Goal: Transaction & Acquisition: Book appointment/travel/reservation

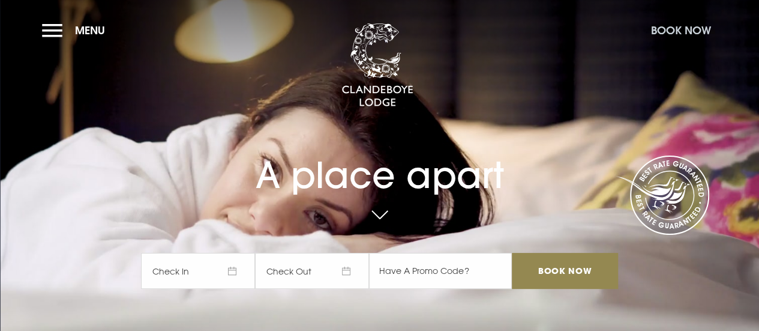
click at [686, 25] on button "Book Now" at bounding box center [681, 30] width 72 height 26
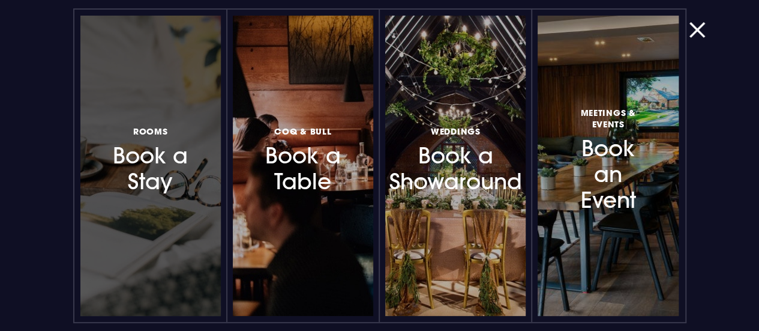
click at [122, 182] on h3 "Rooms Book a Stay" at bounding box center [151, 159] width 88 height 71
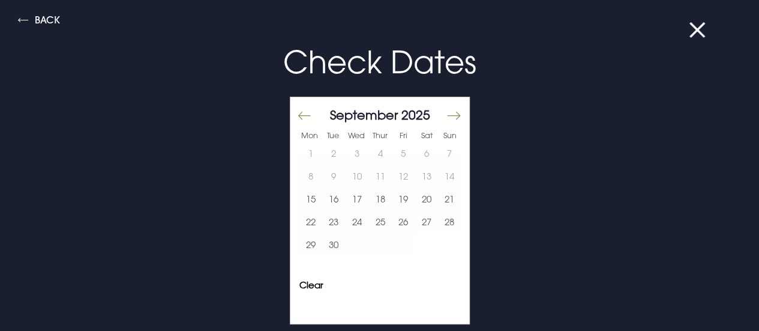
click at [446, 113] on button "Move forward to switch to the next month." at bounding box center [453, 115] width 14 height 25
click at [392, 151] on button "5" at bounding box center [403, 153] width 23 height 23
click at [446, 117] on button "Move forward to switch to the next month." at bounding box center [453, 115] width 14 height 25
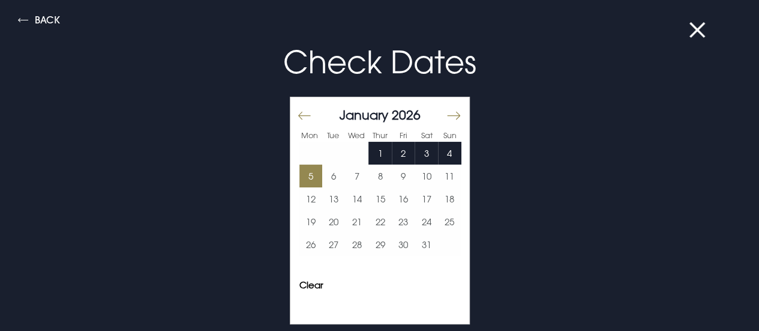
click at [301, 172] on button "5" at bounding box center [310, 175] width 23 height 23
click at [346, 173] on button "7" at bounding box center [357, 175] width 23 height 23
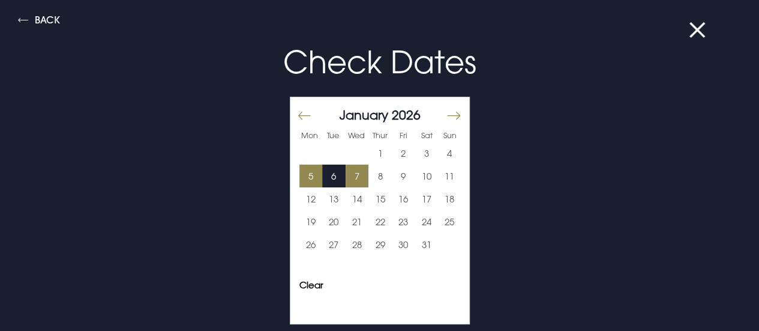
click at [301, 173] on button "5" at bounding box center [310, 175] width 23 height 23
click at [322, 173] on button "6" at bounding box center [333, 175] width 23 height 23
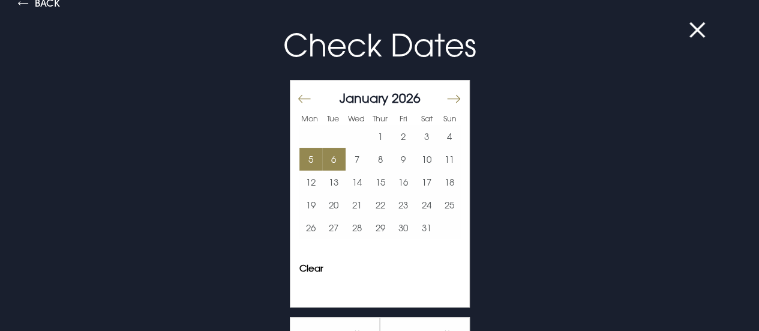
scroll to position [137, 0]
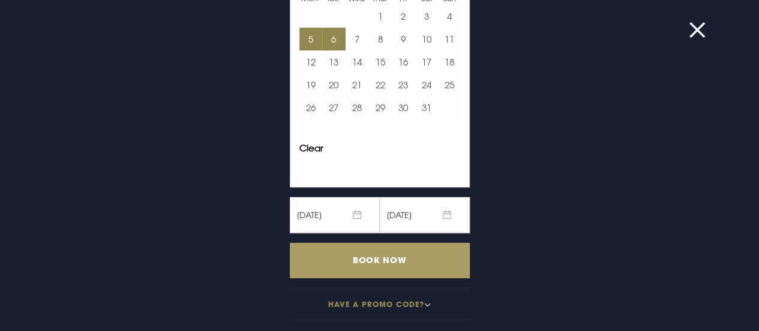
click at [401, 262] on input "Book Now" at bounding box center [380, 259] width 180 height 35
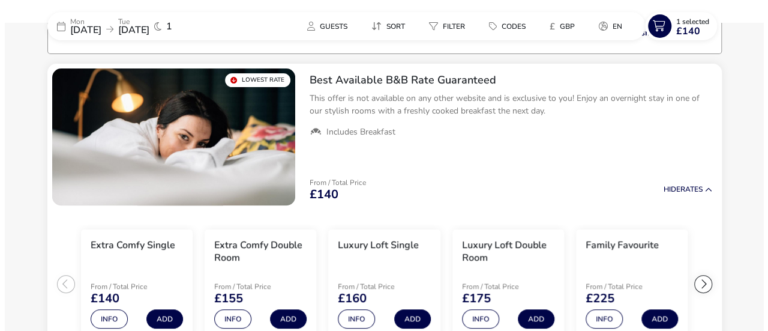
scroll to position [98, 0]
